Goal: Information Seeking & Learning: Learn about a topic

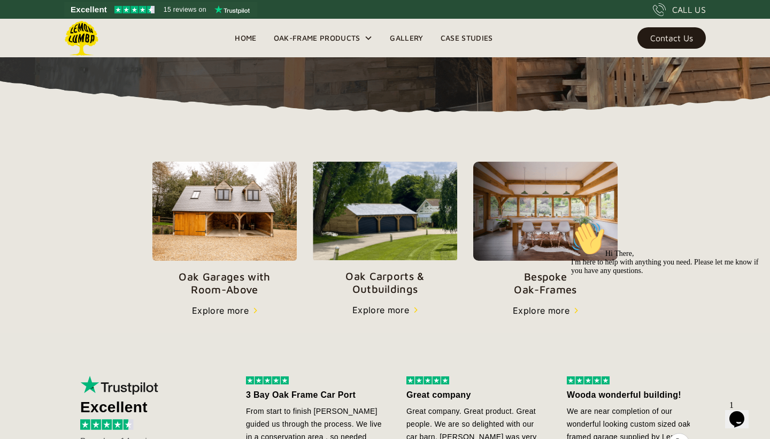
scroll to position [288, 0]
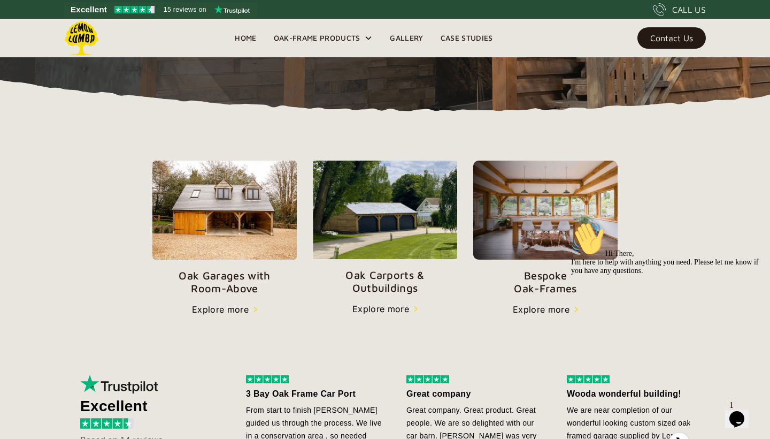
click at [553, 237] on img at bounding box center [545, 209] width 144 height 99
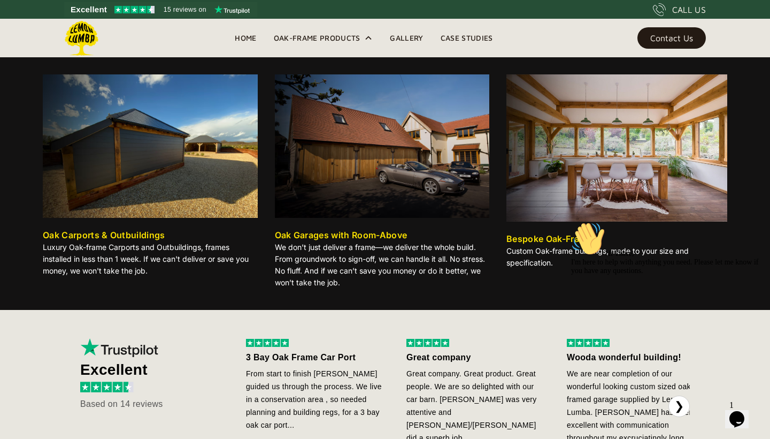
scroll to position [323, 0]
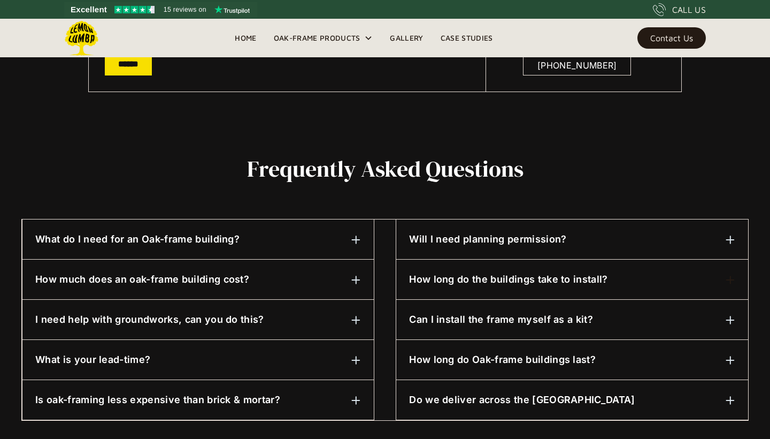
scroll to position [425, 0]
click at [607, 240] on div "Will I need planning permission?" at bounding box center [572, 240] width 326 height 14
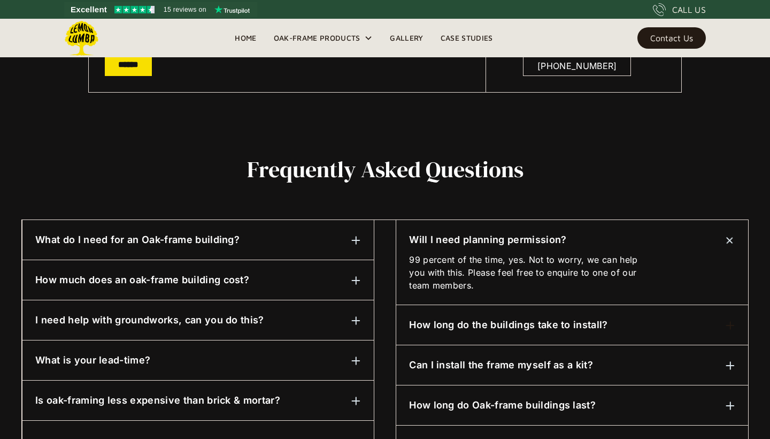
click at [727, 239] on img at bounding box center [729, 239] width 13 height 13
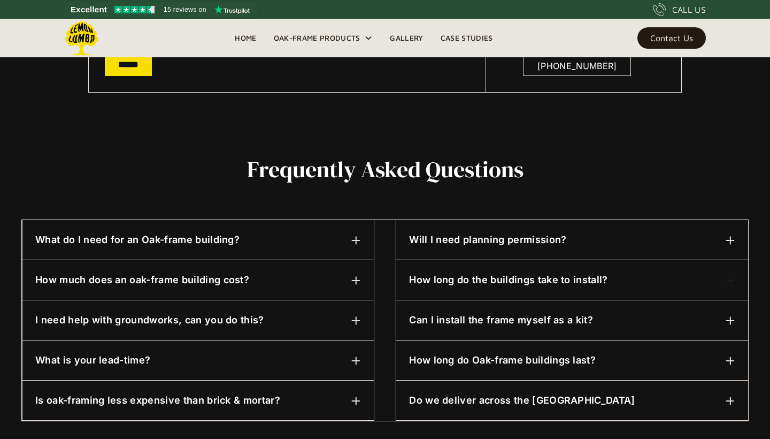
click at [357, 239] on img at bounding box center [356, 240] width 10 height 10
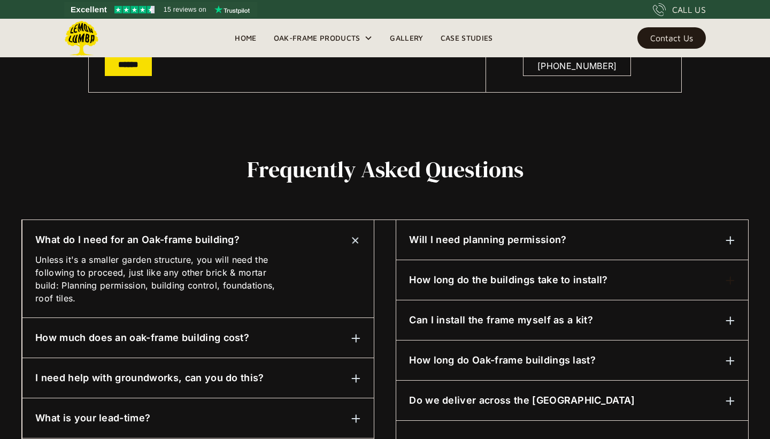
click at [356, 331] on div at bounding box center [356, 337] width 10 height 13
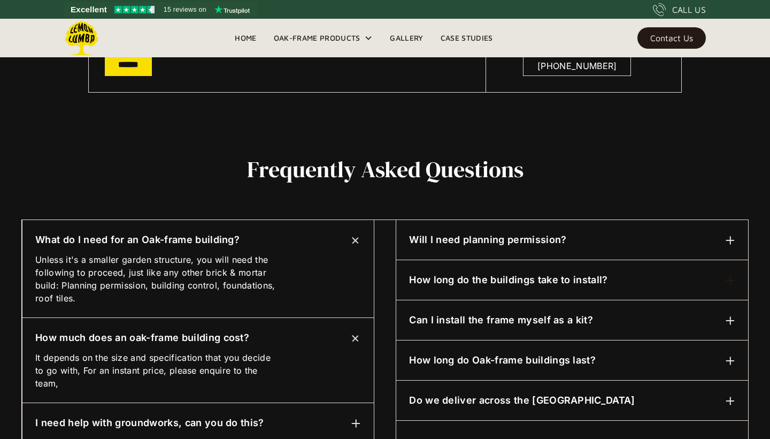
click at [356, 331] on div at bounding box center [356, 338] width 16 height 16
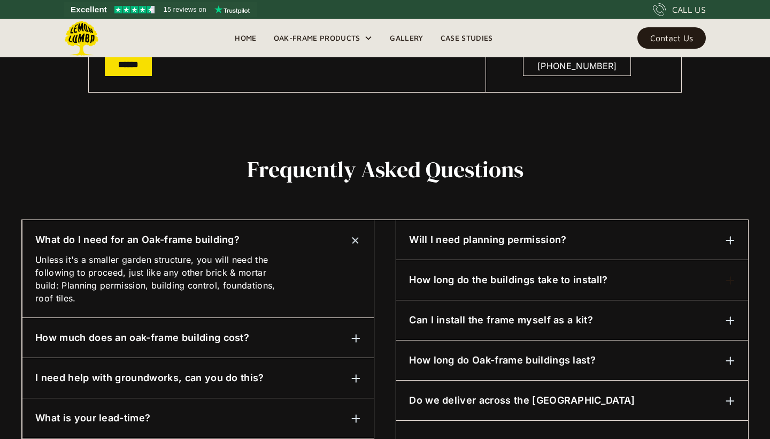
click at [355, 241] on img at bounding box center [355, 239] width 13 height 13
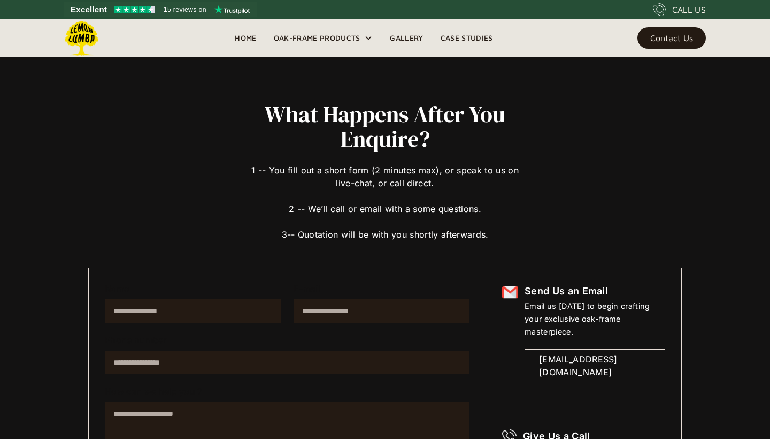
scroll to position [0, 0]
click at [416, 39] on link "Gallery" at bounding box center [406, 38] width 50 height 16
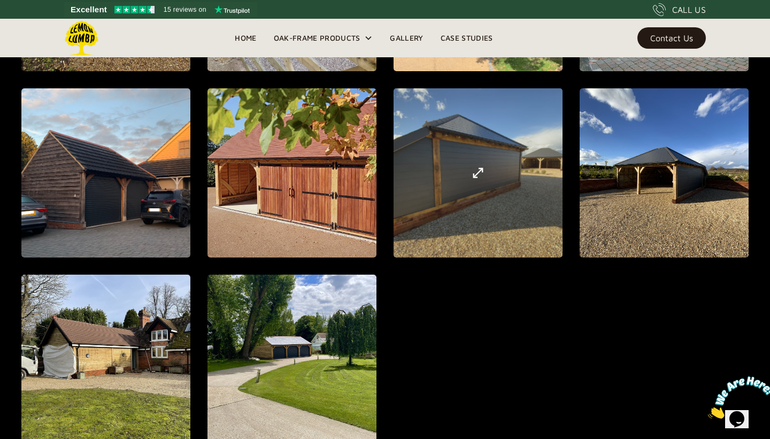
scroll to position [1174, 0]
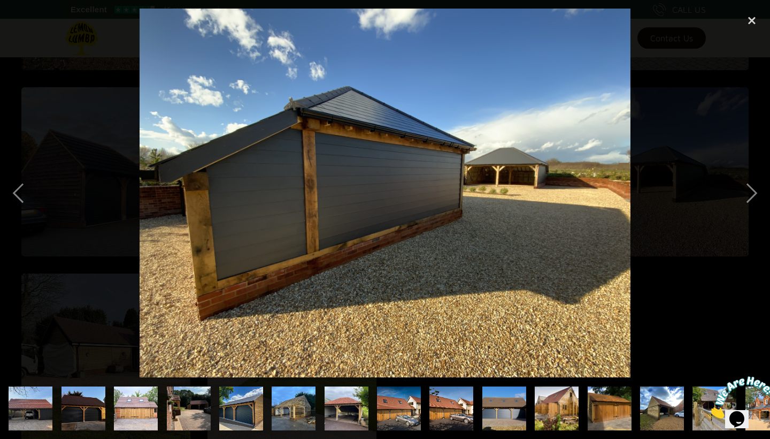
scroll to position [0, 396]
